Goal: Transaction & Acquisition: Purchase product/service

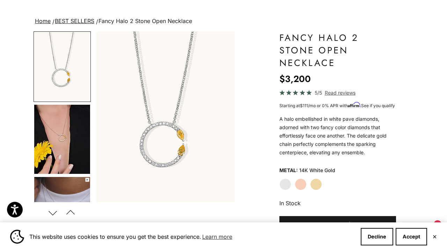
scroll to position [39, 0]
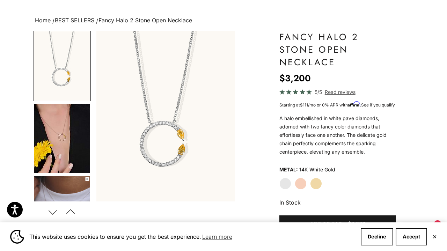
click at [57, 155] on img "Go to item 4" at bounding box center [62, 138] width 56 height 69
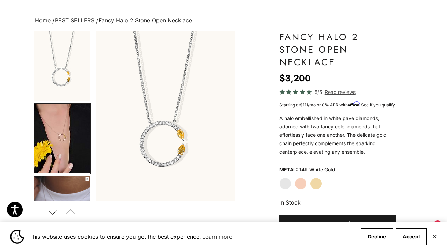
scroll to position [22, 0]
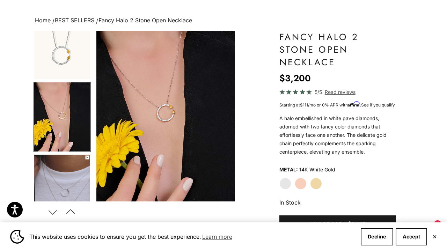
click at [70, 177] on img "Go to item 5" at bounding box center [62, 189] width 56 height 69
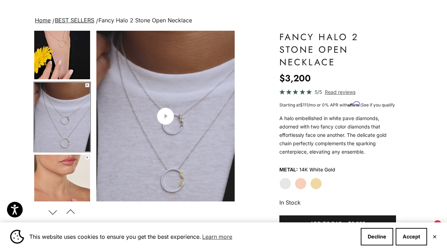
scroll to position [94, 0]
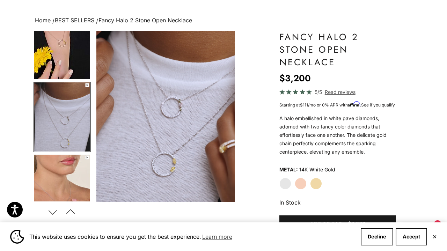
click at [305, 190] on label "Rose Gold" at bounding box center [301, 184] width 12 height 12
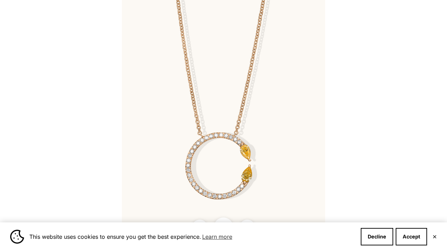
click at [176, 141] on img at bounding box center [223, 125] width 203 height 251
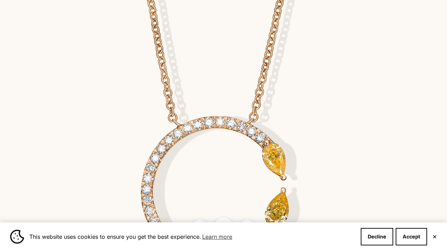
click at [435, 237] on button "✕" at bounding box center [435, 237] width 5 height 4
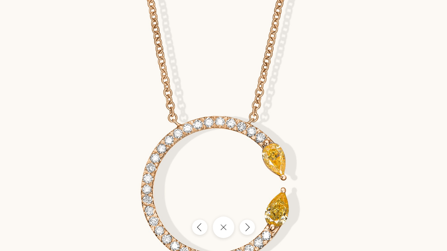
click at [223, 228] on icon "Close gallery" at bounding box center [223, 227] width 6 height 6
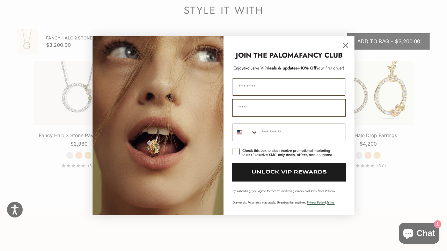
scroll to position [951, 0]
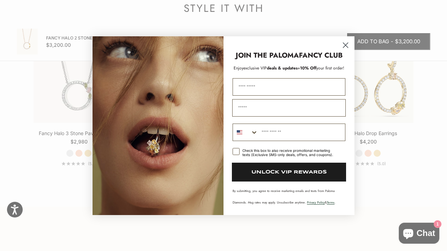
click at [346, 46] on circle "Close dialog" at bounding box center [346, 45] width 12 height 12
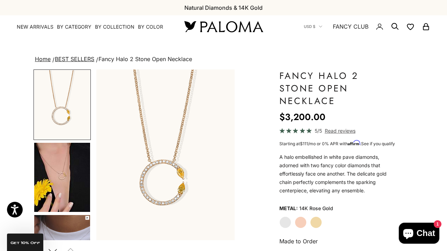
scroll to position [0, 0]
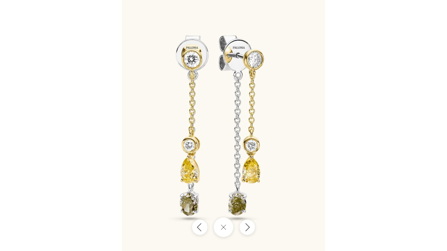
click at [362, 82] on div at bounding box center [223, 125] width 447 height 251
